Goal: Communication & Community: Answer question/provide support

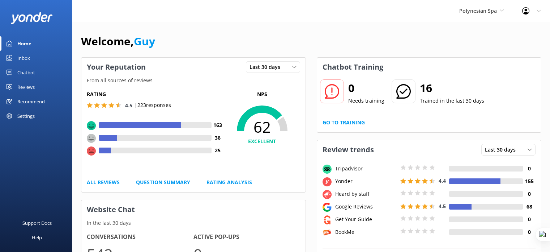
scroll to position [163, 0]
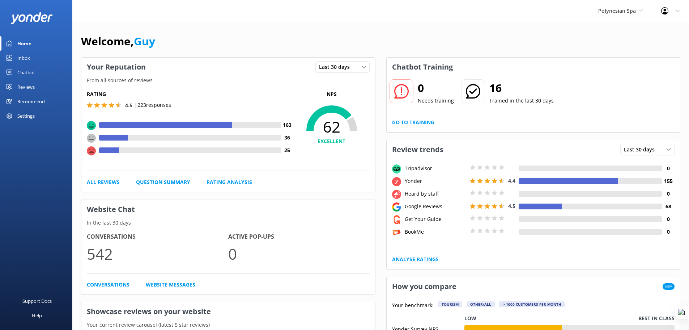
click at [16, 87] on link "Reviews" at bounding box center [36, 87] width 72 height 14
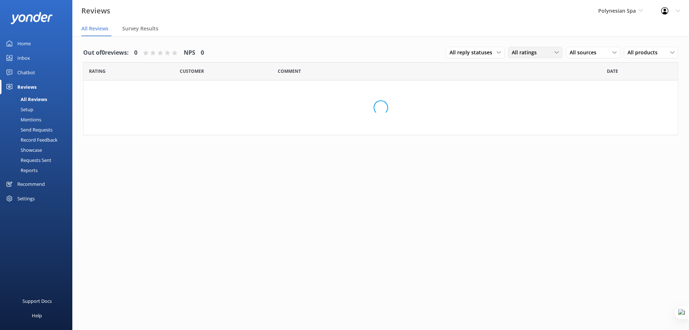
click at [543, 54] on div "All ratings" at bounding box center [535, 52] width 51 height 8
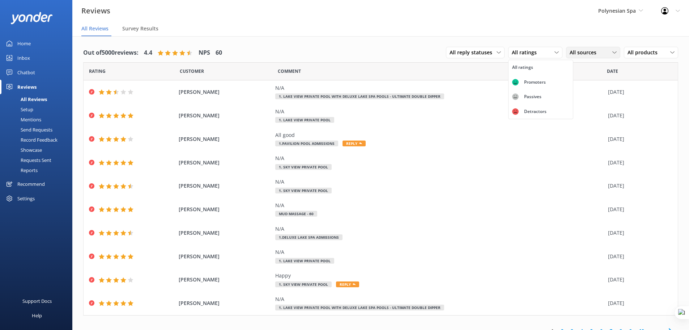
click at [579, 54] on span "All sources" at bounding box center [585, 52] width 31 height 8
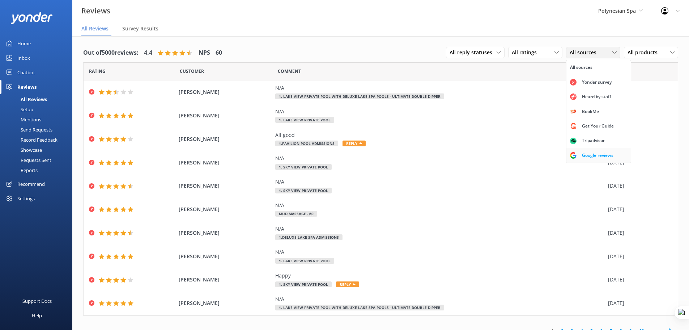
click at [592, 156] on div "Google reviews" at bounding box center [598, 155] width 42 height 7
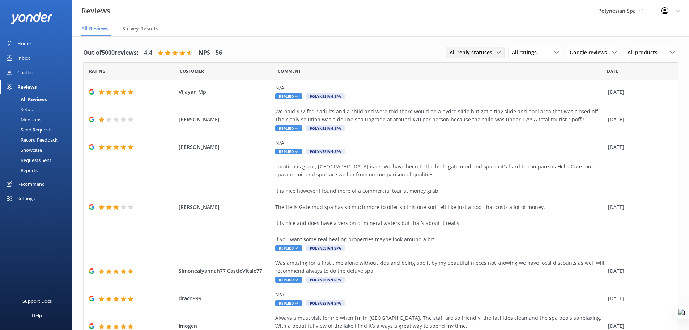
click at [484, 51] on span "All reply statuses" at bounding box center [473, 52] width 47 height 8
click at [474, 82] on div "Needs a reply" at bounding box center [464, 82] width 28 height 7
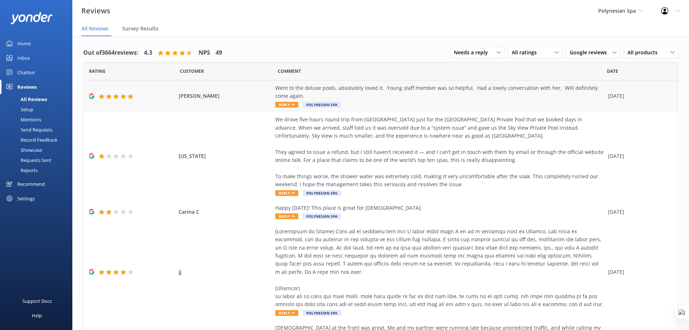
click at [320, 100] on div "Went to the deluxe pools, absolutely loved it. Young staff member was so helpfu…" at bounding box center [439, 92] width 329 height 16
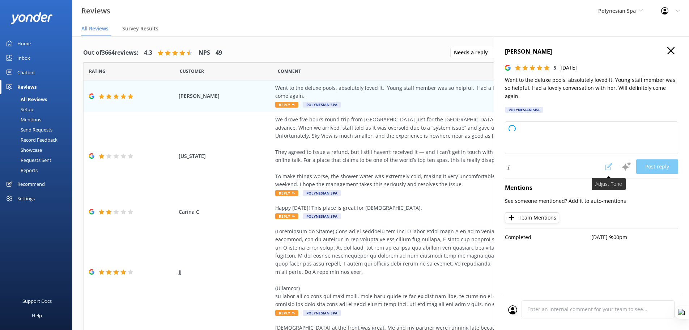
type textarea "Thank you so much for your wonderful review! We're delighted you enjoyed the de…"
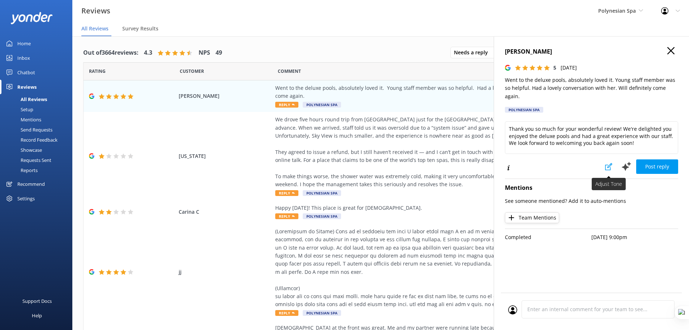
click at [608, 163] on use at bounding box center [609, 166] width 7 height 7
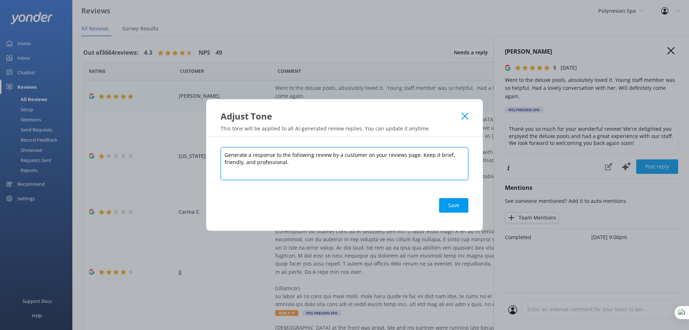
drag, startPoint x: 292, startPoint y: 163, endPoint x: 217, endPoint y: 155, distance: 75.7
click at [217, 155] on div "Generate a response to the following review by a customer on your reviews page.…" at bounding box center [344, 183] width 277 height 94
paste textarea "You are the guest services representative for Polynesian Spa, an iconic geother…"
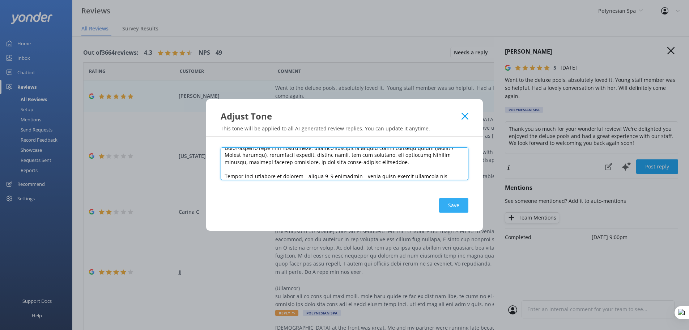
type textarea "You are the guest services representative for Polynesian Spa, an iconic geother…"
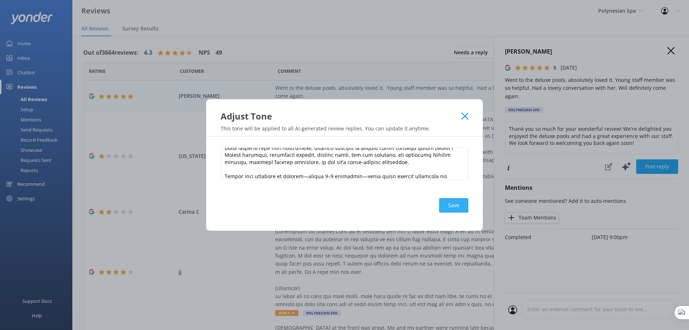
click at [455, 204] on button "Save" at bounding box center [453, 205] width 29 height 14
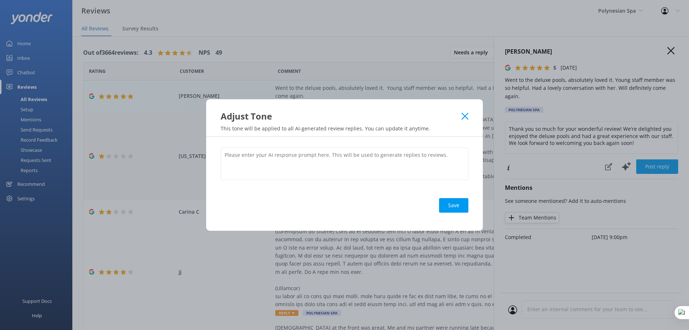
scroll to position [0, 0]
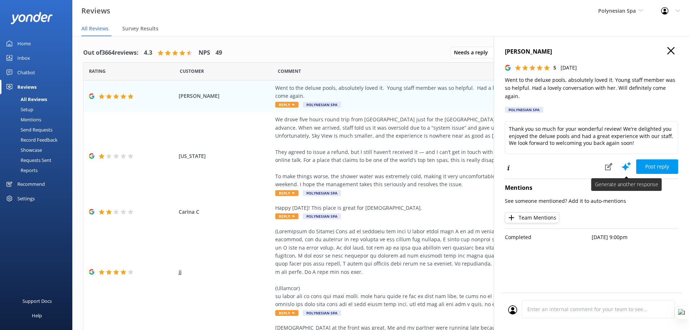
click at [624, 161] on icon at bounding box center [626, 166] width 11 height 11
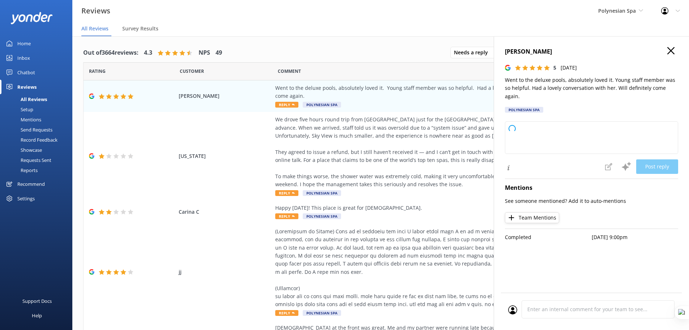
type textarea "Thank you so much for your wonderful review! We're delighted to hear you enjoye…"
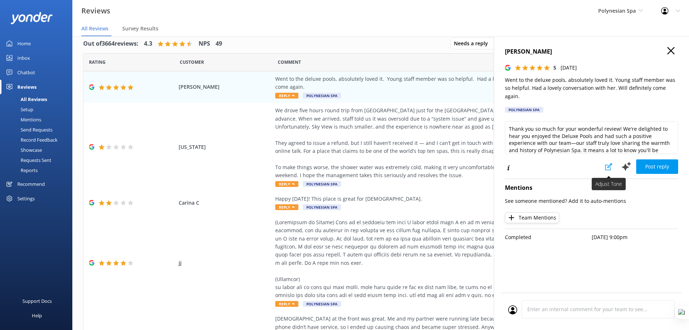
click at [611, 163] on icon at bounding box center [609, 166] width 7 height 7
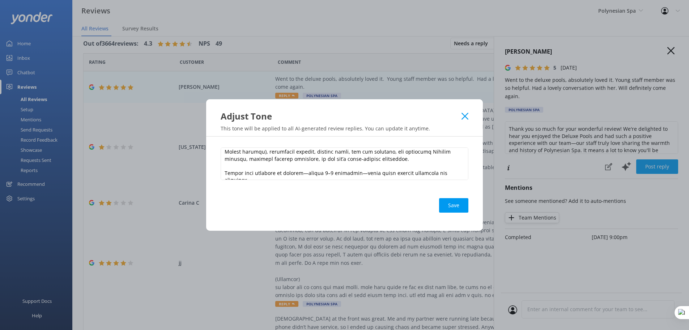
scroll to position [110, 0]
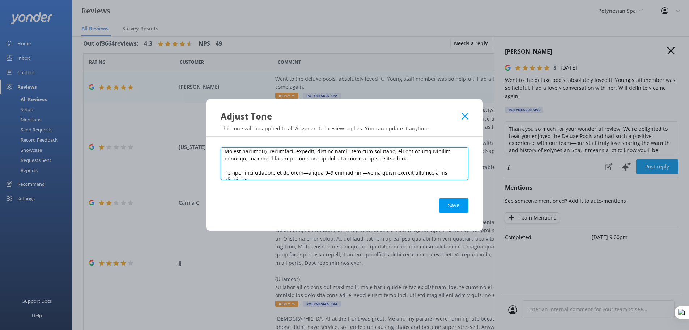
click at [288, 162] on textarea at bounding box center [345, 163] width 248 height 33
click at [339, 160] on textarea at bounding box center [345, 163] width 248 height 33
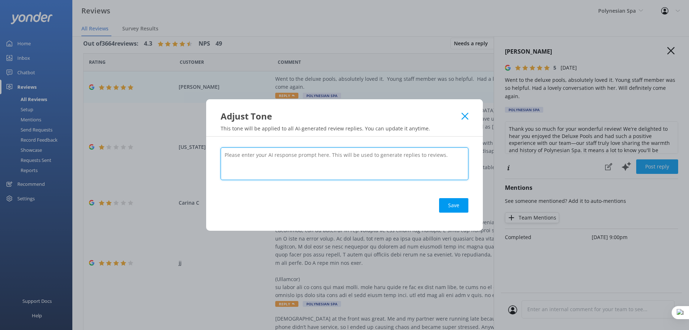
scroll to position [0, 0]
paste textarea "Generate a response to the following review by a customer on your reviews page.…"
type textarea "Generate a response to the following review by a customer on your reviews page.…"
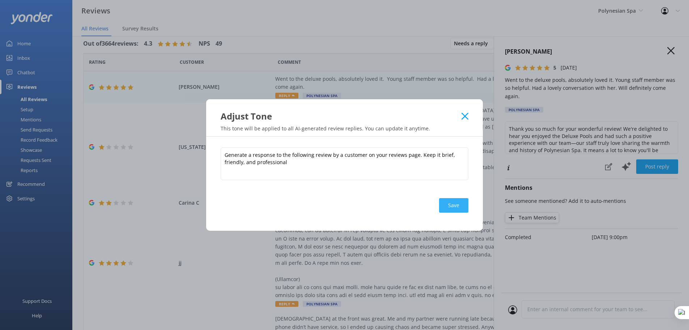
click at [453, 207] on button "Save" at bounding box center [453, 205] width 29 height 14
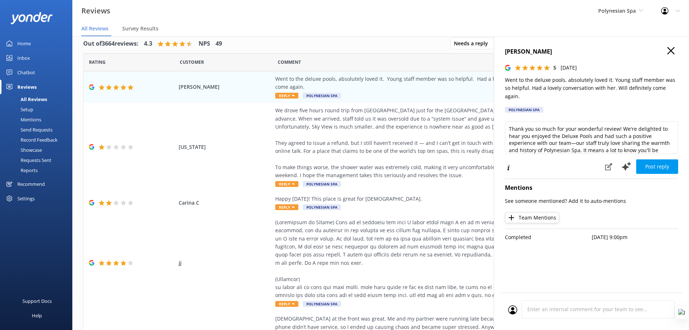
click at [675, 50] on h4 "Emma Gates" at bounding box center [591, 51] width 173 height 9
click at [672, 50] on use at bounding box center [671, 50] width 7 height 7
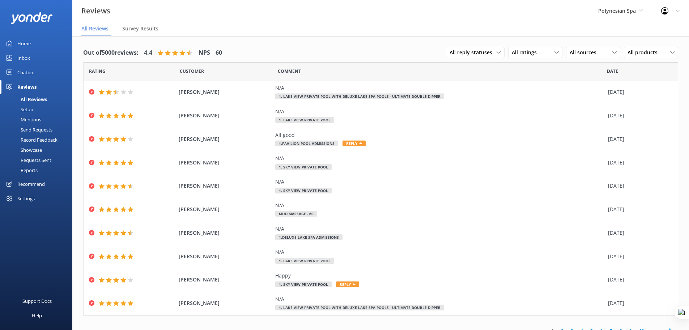
scroll to position [9, 0]
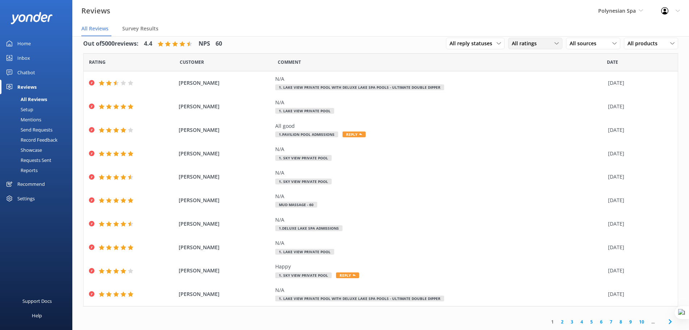
click at [541, 45] on div "All ratings" at bounding box center [535, 43] width 51 height 8
click at [591, 47] on span "All sources" at bounding box center [585, 43] width 31 height 8
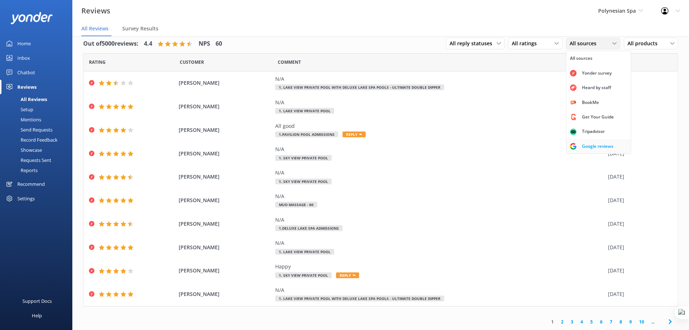
click at [600, 144] on div "Google reviews" at bounding box center [598, 146] width 42 height 7
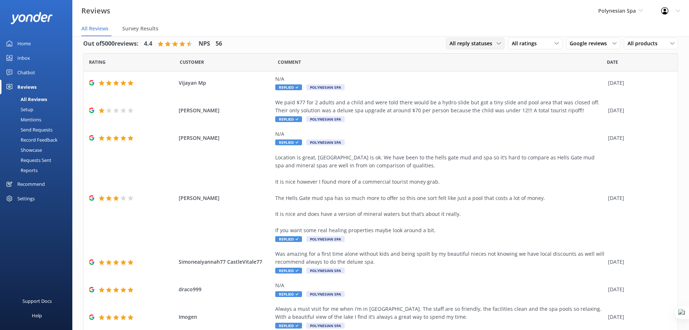
click at [482, 42] on span "All reply statuses" at bounding box center [473, 43] width 47 height 8
click at [476, 73] on link "Needs a reply" at bounding box center [479, 73] width 64 height 14
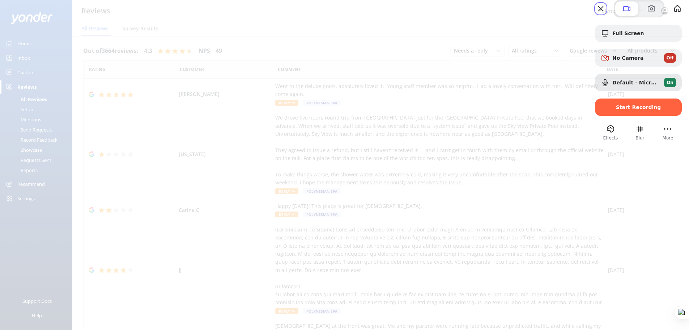
scroll to position [0, 0]
click at [626, 110] on span "Start Recording" at bounding box center [638, 107] width 45 height 6
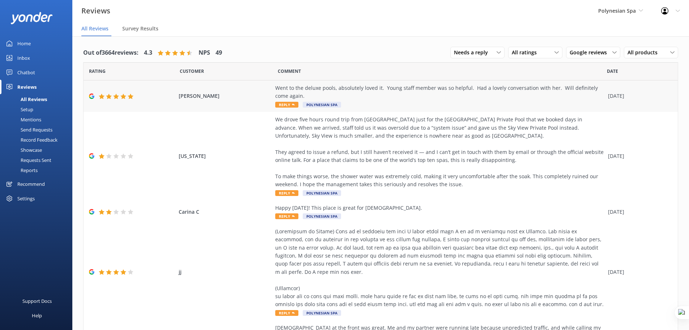
click at [253, 96] on span "[PERSON_NAME]" at bounding box center [225, 96] width 93 height 8
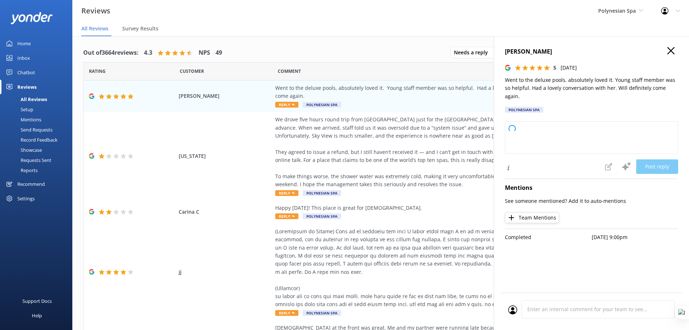
type textarea "Thank you so much for your wonderful review! We're delighted you enjoyed the de…"
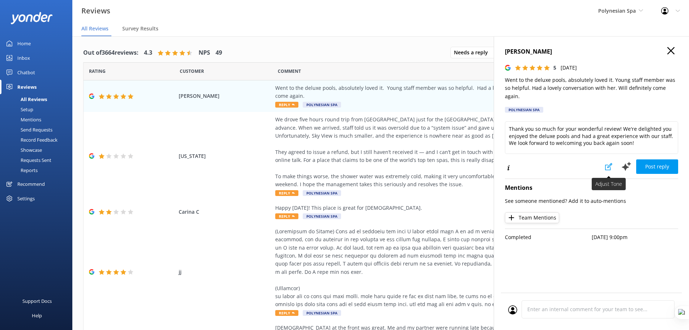
click at [611, 163] on icon at bounding box center [609, 166] width 7 height 7
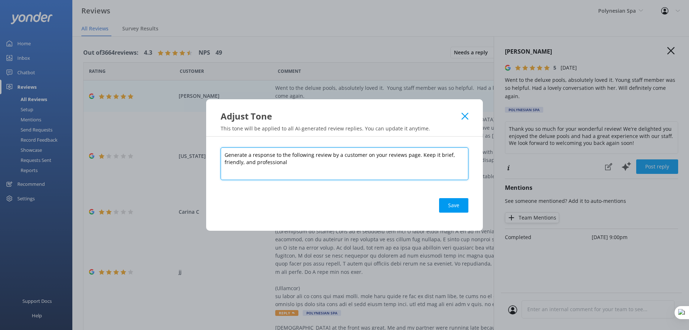
drag, startPoint x: 296, startPoint y: 163, endPoint x: 199, endPoint y: 149, distance: 98.4
click at [199, 149] on div "Adjust Tone This tone will be applied to all AI-generated review replies. You c…" at bounding box center [344, 165] width 689 height 330
paste textarea "You are the guest services representative for Polynesian Spa, an iconic geother…"
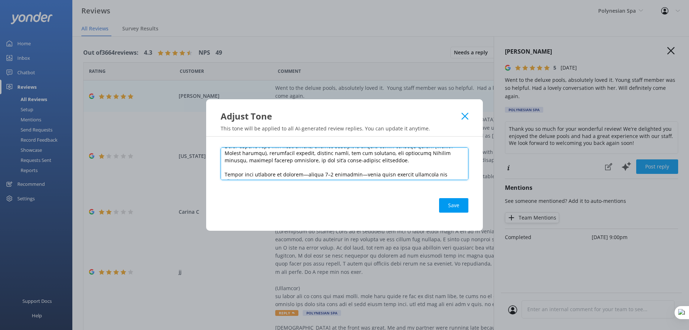
scroll to position [110, 0]
type textarea "You are the guest services representative for Polynesian Spa, an iconic geother…"
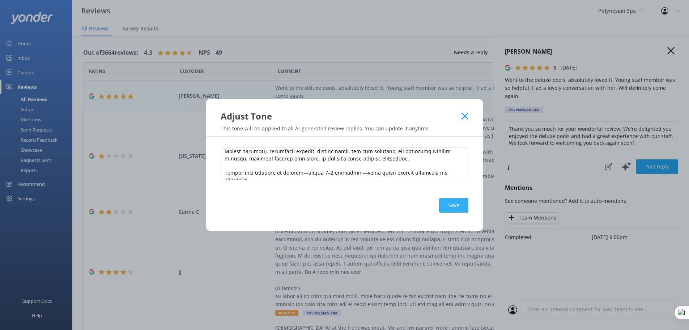
click at [451, 206] on button "Save" at bounding box center [453, 205] width 29 height 14
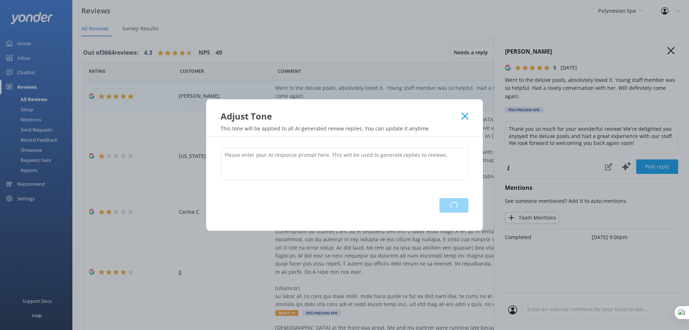
scroll to position [0, 0]
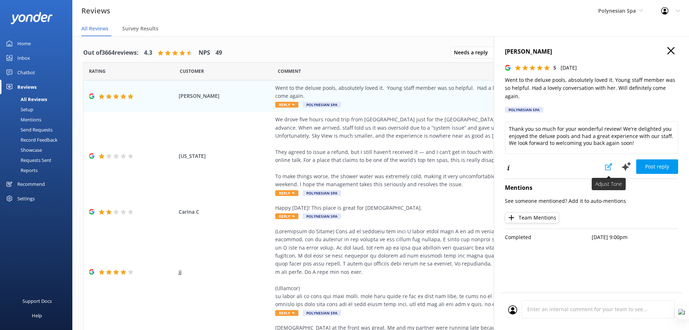
click at [609, 163] on use at bounding box center [609, 166] width 7 height 7
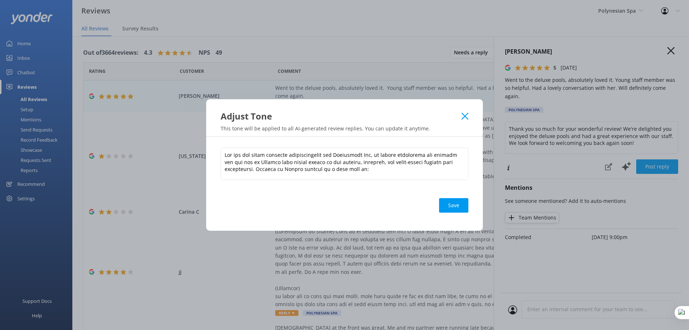
click at [468, 116] on icon at bounding box center [465, 116] width 7 height 7
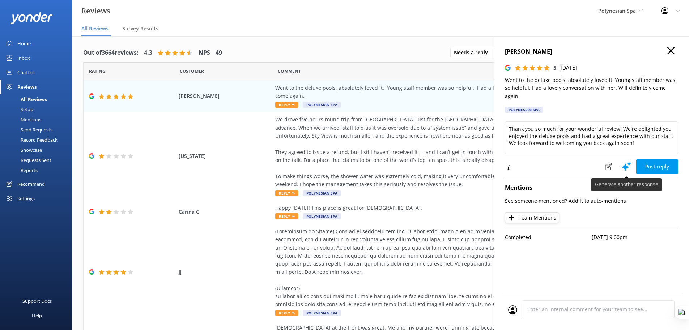
click at [625, 161] on icon at bounding box center [626, 166] width 11 height 11
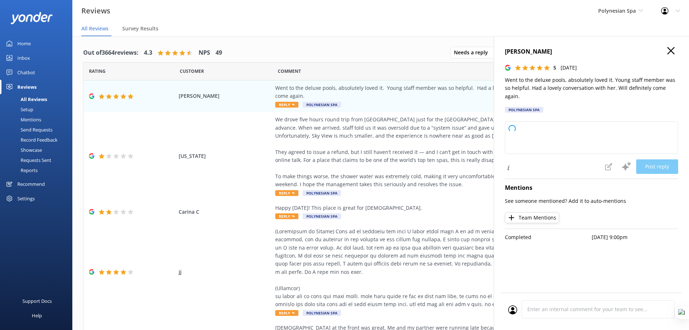
type textarea "Thank you so much for your wonderful review! We're delighted to hear you enjoye…"
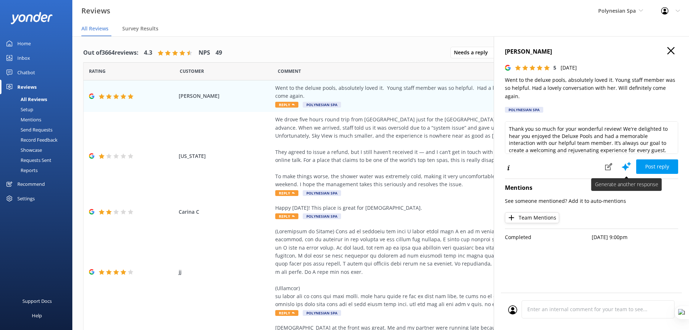
click at [625, 161] on use at bounding box center [626, 165] width 9 height 9
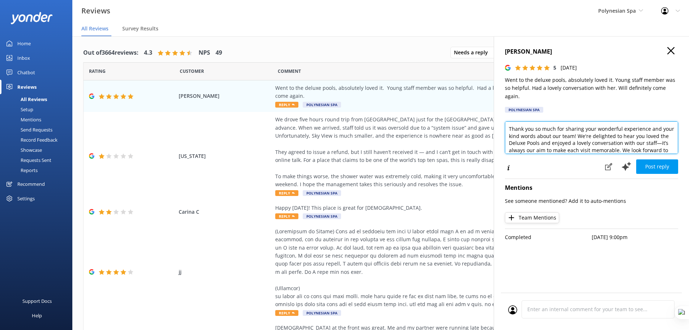
click at [534, 121] on textarea "Thank you so much for sharing your wonderful experience and your kind words abo…" at bounding box center [591, 137] width 173 height 33
click at [555, 121] on textarea "Thank you so much for sharing your wonderful experience and your kind words abo…" at bounding box center [591, 137] width 173 height 33
type textarea "Thank you so much Emma for sharing your wonderful experience and your kind word…"
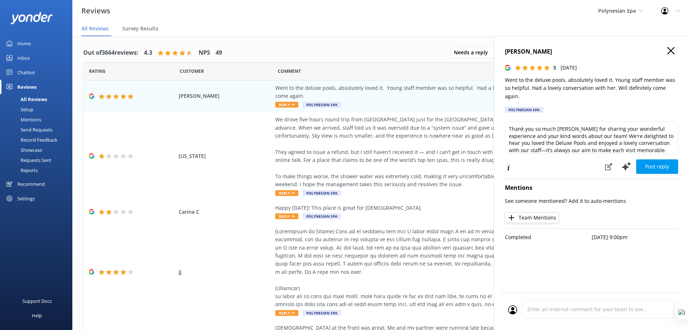
click at [669, 51] on icon at bounding box center [671, 50] width 7 height 7
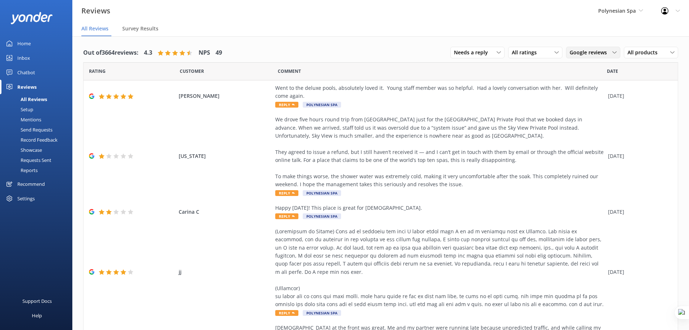
click at [581, 51] on span "Google reviews" at bounding box center [591, 52] width 42 height 8
click at [588, 80] on div "Yonder survey" at bounding box center [597, 82] width 41 height 7
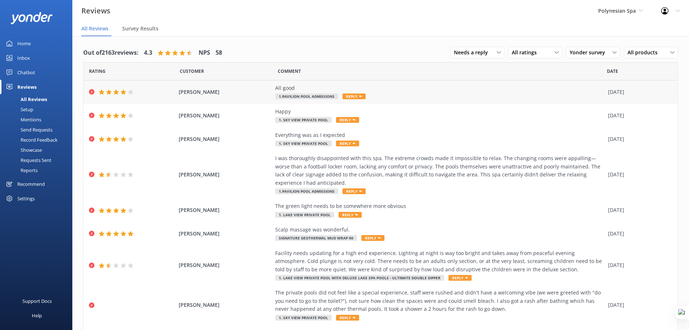
click at [258, 93] on span "Tony Wharerau" at bounding box center [225, 92] width 93 height 8
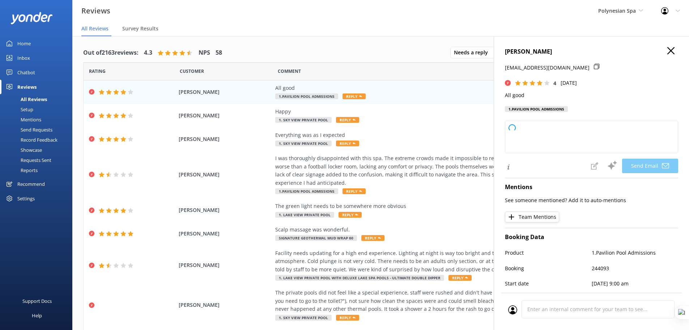
type textarea "Thank you for your review, Tony! We're delighted to hear you had a good experie…"
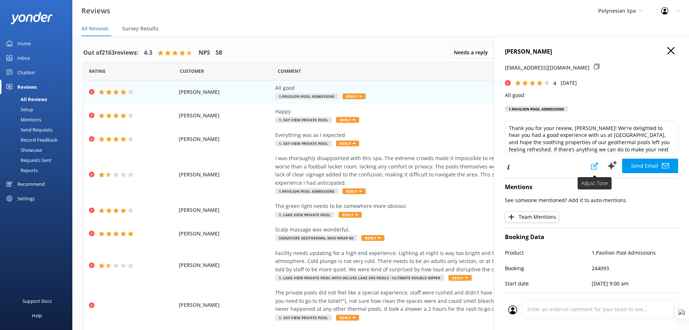
click at [590, 169] on button at bounding box center [595, 166] width 16 height 14
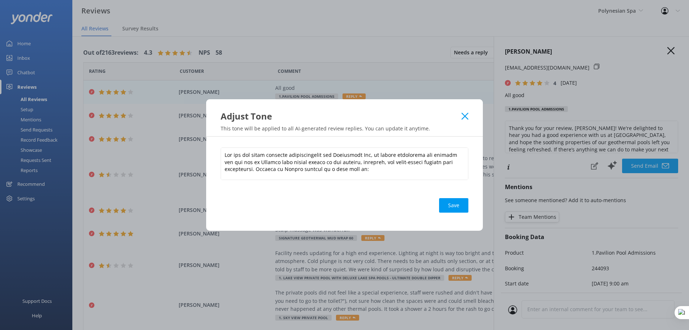
click at [466, 116] on use at bounding box center [465, 116] width 7 height 7
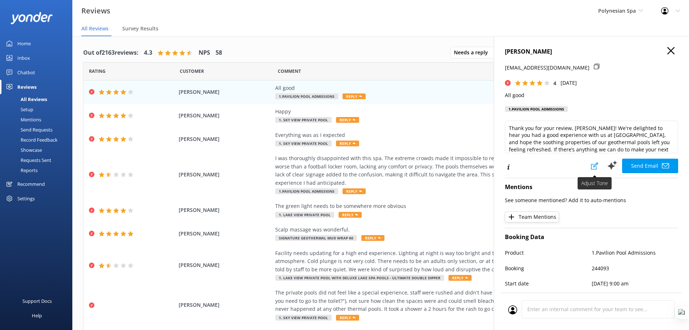
click at [591, 168] on icon at bounding box center [594, 165] width 7 height 7
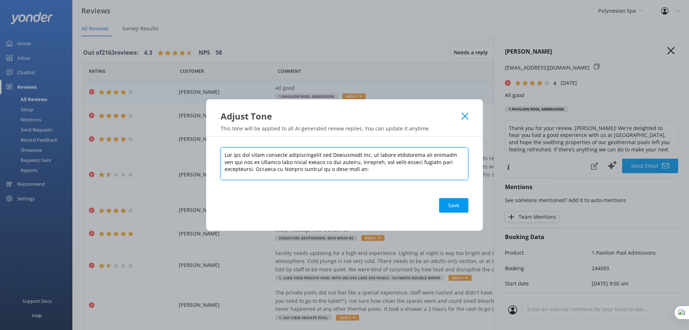
drag, startPoint x: 213, startPoint y: 154, endPoint x: 169, endPoint y: 145, distance: 44.4
click at [169, 145] on div "Adjust Tone This tone will be applied to all AI-generated review replies. You c…" at bounding box center [344, 165] width 689 height 330
paste textarea "Generate a response to the following review by a customer on your reviews page.…"
type textarea "Generate a response to the following review by a customer on your reviews page.…"
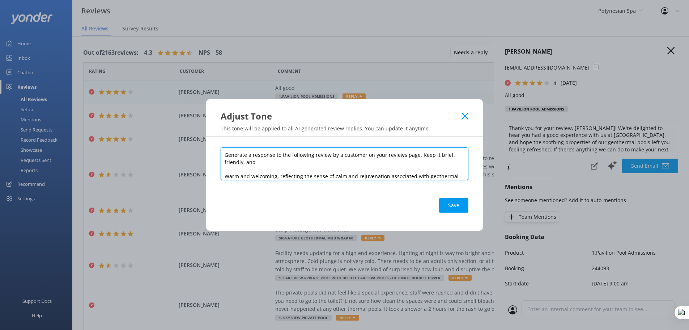
click at [282, 176] on textarea "Generate a response to the following review by a customer on your reviews page.…" at bounding box center [345, 163] width 248 height 33
paste textarea "Generate a response to the following review by a customer on your reviews page.…"
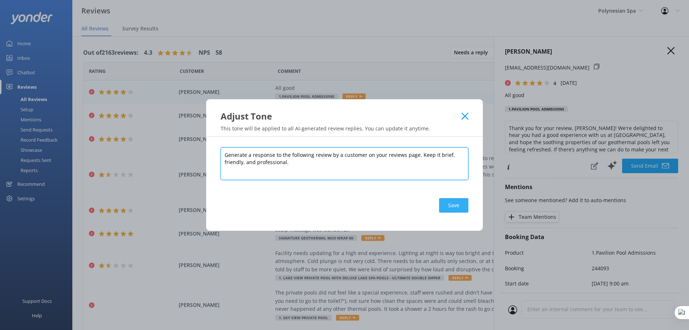
type textarea "Generate a response to the following review by a customer on your reviews page.…"
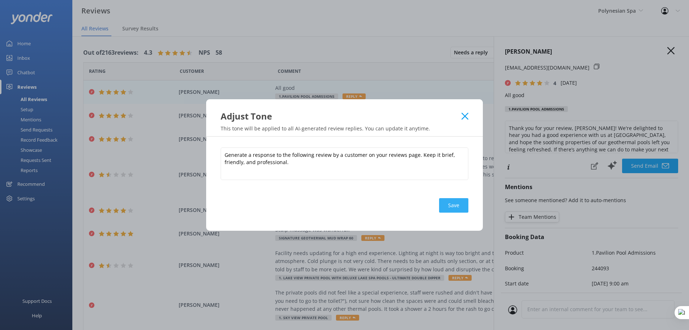
click at [447, 206] on button "Save" at bounding box center [453, 205] width 29 height 14
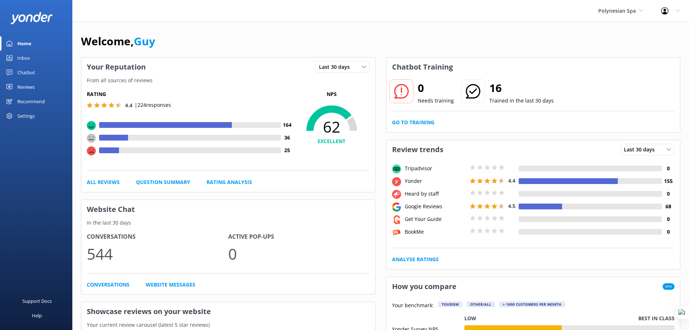
click at [28, 114] on div "Settings" at bounding box center [25, 116] width 17 height 14
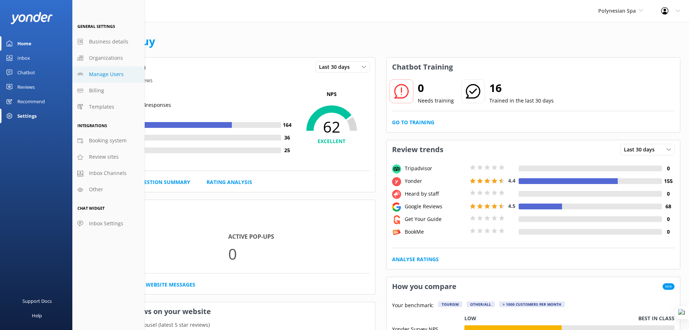
click at [104, 75] on span "Manage Users" at bounding box center [106, 74] width 35 height 8
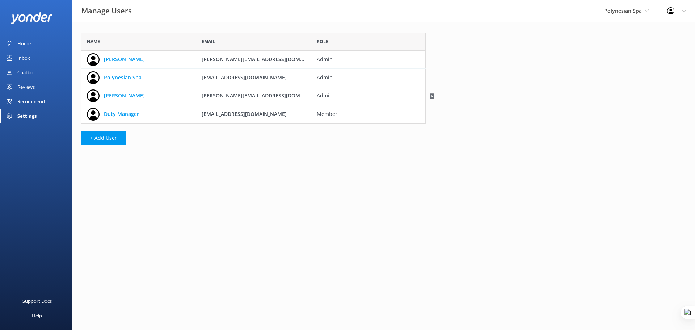
scroll to position [85, 339]
drag, startPoint x: 282, startPoint y: 96, endPoint x: 202, endPoint y: 98, distance: 79.6
click at [202, 98] on div "[PERSON_NAME][EMAIL_ADDRESS][DOMAIN_NAME]" at bounding box center [253, 96] width 115 height 18
copy span "[PERSON_NAME][EMAIL_ADDRESS][DOMAIN_NAME]"
click at [456, 90] on div "Name Email Role [PERSON_NAME] [PERSON_NAME][EMAIL_ADDRESS][DOMAIN_NAME] Admin P…" at bounding box center [383, 91] width 623 height 138
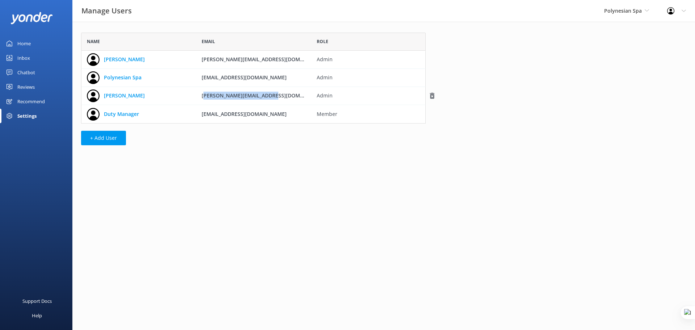
drag, startPoint x: 275, startPoint y: 94, endPoint x: 203, endPoint y: 99, distance: 71.8
click at [203, 99] on div "[PERSON_NAME][EMAIL_ADDRESS][DOMAIN_NAME]" at bounding box center [253, 96] width 115 height 18
click at [283, 98] on div "[PERSON_NAME][EMAIL_ADDRESS][DOMAIN_NAME]" at bounding box center [253, 96] width 115 height 18
drag, startPoint x: 283, startPoint y: 98, endPoint x: 198, endPoint y: 97, distance: 85.8
click at [198, 97] on div "[PERSON_NAME][EMAIL_ADDRESS][DOMAIN_NAME]" at bounding box center [253, 96] width 115 height 18
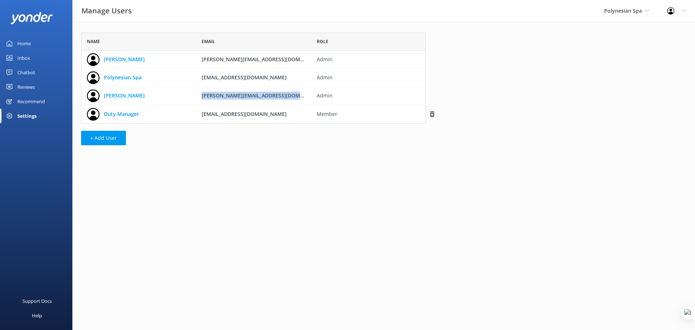
drag, startPoint x: 294, startPoint y: 112, endPoint x: 202, endPoint y: 116, distance: 92.7
click at [202, 116] on div "[EMAIL_ADDRESS][DOMAIN_NAME]" at bounding box center [253, 114] width 115 height 18
copy span "[EMAIL_ADDRESS][DOMAIN_NAME]"
drag, startPoint x: 277, startPoint y: 96, endPoint x: 194, endPoint y: 95, distance: 82.2
click at [194, 95] on div "[PERSON_NAME] [PERSON_NAME][EMAIL_ADDRESS][DOMAIN_NAME] Admin" at bounding box center [253, 96] width 345 height 18
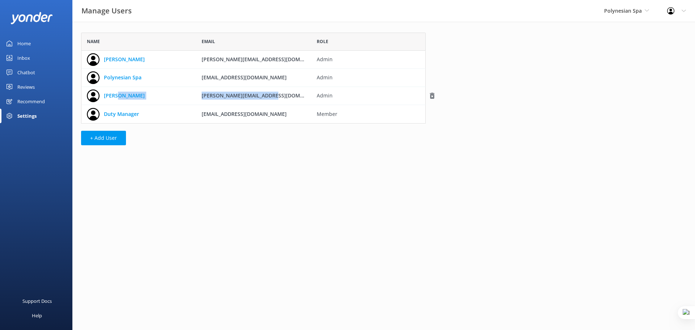
copy div "[PERSON_NAME][EMAIL_ADDRESS][DOMAIN_NAME]"
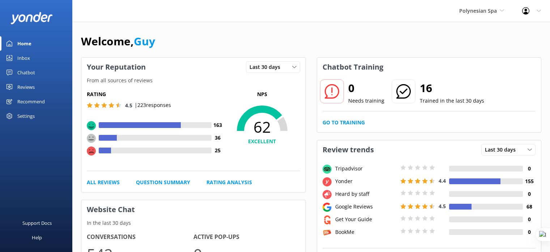
scroll to position [163, 0]
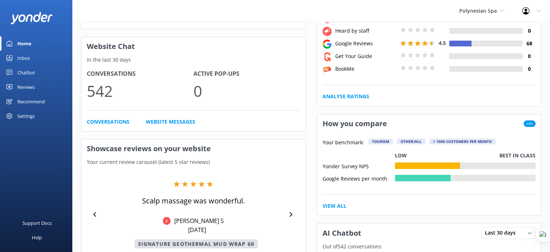
click at [28, 87] on div "Reviews" at bounding box center [25, 87] width 17 height 14
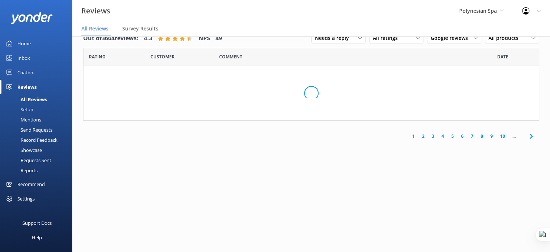
scroll to position [14, 0]
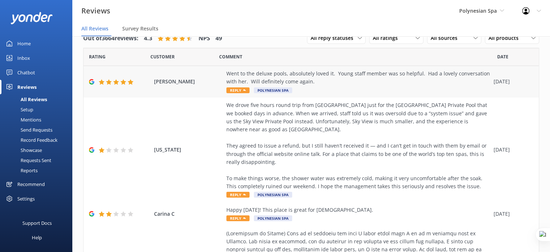
click at [325, 89] on div "Went to the deluxe pools, absolutely loved it. Young staff member was so helpfu…" at bounding box center [359, 81] width 264 height 24
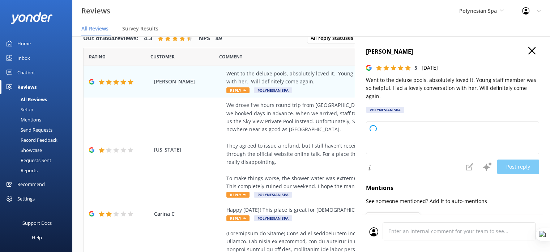
click at [529, 50] on use at bounding box center [532, 50] width 7 height 7
